Goal: Information Seeking & Learning: Learn about a topic

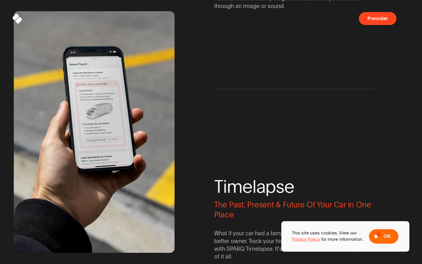
click at [379, 234] on span at bounding box center [383, 236] width 29 height 14
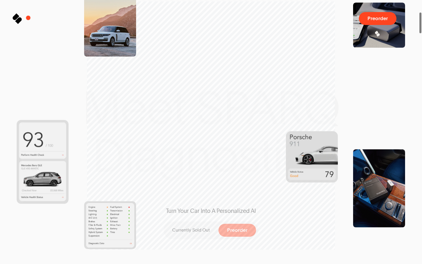
click at [18, 18] on icon at bounding box center [18, 21] width 6 height 6
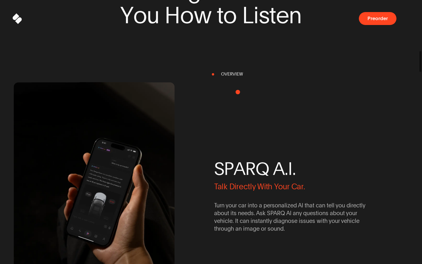
click at [233, 75] on div "S P A R Q A . I . Talk Directly With Your Car. Turn your car into a personalize…" at bounding box center [294, 191] width 161 height 241
click at [250, 166] on span "R" at bounding box center [250, 168] width 10 height 18
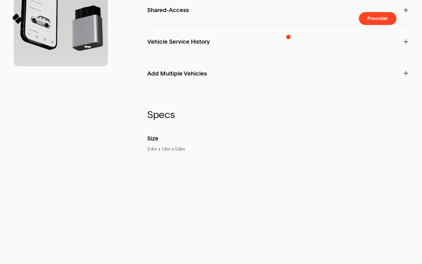
click at [405, 19] on div at bounding box center [403, 17] width 10 height 10
click at [406, 23] on nav "Preorder" at bounding box center [383, 18] width 49 height 13
click at [213, 24] on div "Sparq Preorder" at bounding box center [211, 18] width 394 height 13
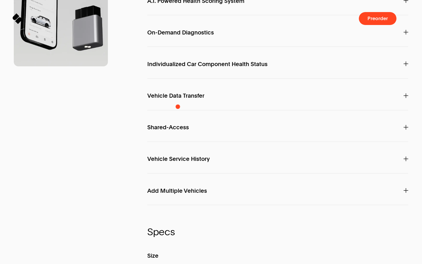
click at [177, 4] on span "A.I. Powered Health Scoring System" at bounding box center [195, 1] width 97 height 6
